Goal: Task Accomplishment & Management: Manage account settings

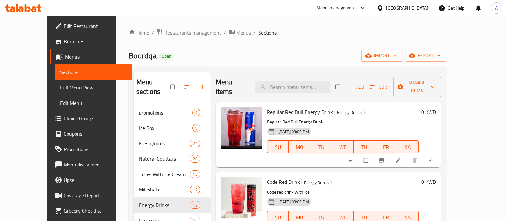
click at [164, 29] on span "Restaurants management" at bounding box center [192, 33] width 57 height 8
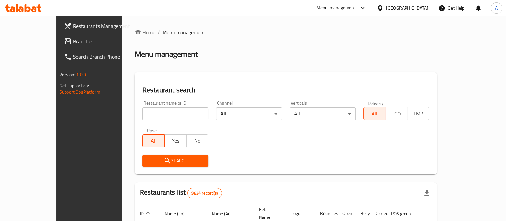
drag, startPoint x: 160, startPoint y: 118, endPoint x: 162, endPoint y: 112, distance: 6.3
click at [161, 115] on input "search" at bounding box center [176, 113] width 66 height 13
type input "nando"
click at [163, 159] on span "Search" at bounding box center [176, 161] width 56 height 8
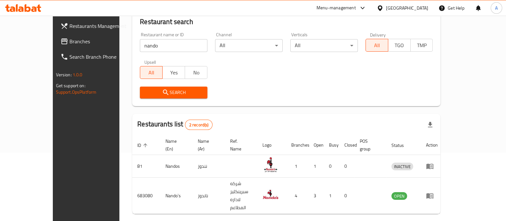
scroll to position [75, 0]
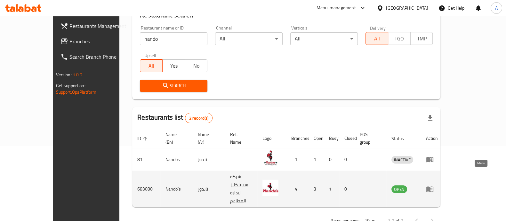
click at [433, 188] on icon "enhanced table" at bounding box center [431, 189] width 2 height 3
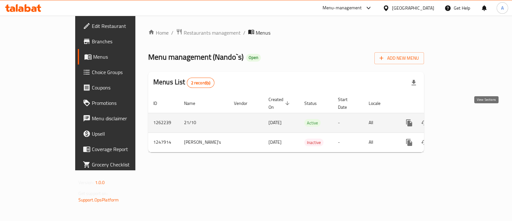
click at [460, 119] on icon "enhanced table" at bounding box center [456, 123] width 8 height 8
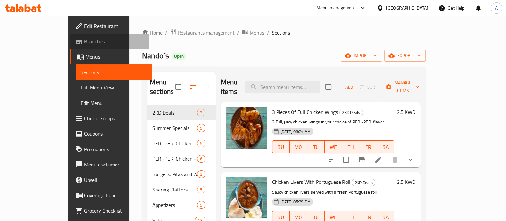
click at [84, 42] on span "Branches" at bounding box center [115, 41] width 63 height 8
